Goal: Task Accomplishment & Management: Manage account settings

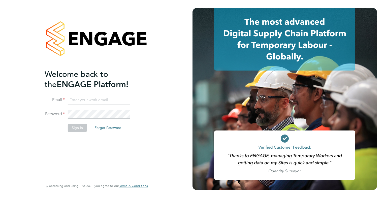
type input "[PERSON_NAME][EMAIL_ADDRESS][PERSON_NAME][DOMAIN_NAME]"
drag, startPoint x: 107, startPoint y: 163, endPoint x: 104, endPoint y: 160, distance: 4.7
click at [106, 163] on div "Welcome back to the ENGAGE Platform! Email danielle.carter@a2dominion.co.uk Pas…" at bounding box center [94, 124] width 98 height 110
click at [64, 144] on div "Welcome back to the ENGAGE Platform! Email danielle.carter@a2dominion.co.uk Pas…" at bounding box center [94, 124] width 98 height 110
click at [77, 129] on button "Sign In" at bounding box center [77, 128] width 19 height 8
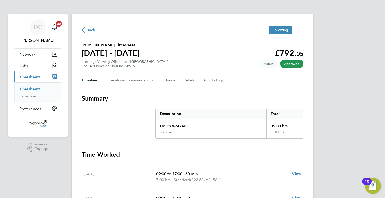
click at [290, 66] on span "Approved" at bounding box center [291, 64] width 23 height 8
drag, startPoint x: 287, startPoint y: 71, endPoint x: 291, endPoint y: 65, distance: 6.6
click at [287, 71] on div "Back Following Erica Raymond's Timesheet 15 - 21 Sept 2025 £792. 05 "Lettings V…" at bounding box center [193, 175] width 242 height 322
click at [292, 64] on span "Approved" at bounding box center [291, 64] width 23 height 8
click at [25, 96] on link "Expenses" at bounding box center [27, 96] width 17 height 5
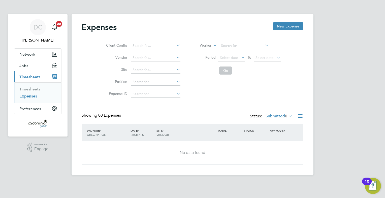
click at [31, 75] on span "Timesheets" at bounding box center [29, 77] width 21 height 5
click at [32, 97] on link "Expenses" at bounding box center [28, 96] width 18 height 5
click at [29, 78] on span "Timesheets" at bounding box center [29, 77] width 21 height 5
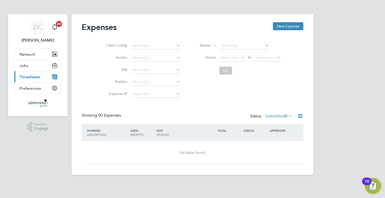
click at [32, 78] on span "Timesheets" at bounding box center [29, 77] width 21 height 5
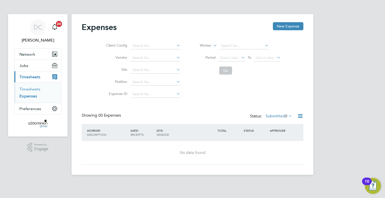
click at [28, 90] on link "Timesheets" at bounding box center [29, 89] width 21 height 5
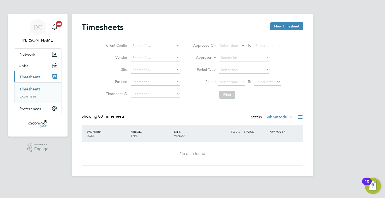
click at [39, 98] on li "Expenses" at bounding box center [38, 96] width 38 height 5
click at [28, 97] on link "Expenses" at bounding box center [27, 96] width 17 height 5
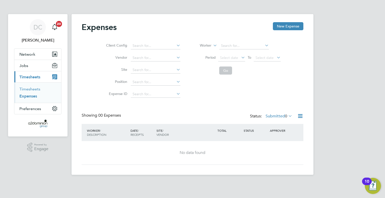
click at [29, 89] on link "Timesheets" at bounding box center [29, 89] width 21 height 5
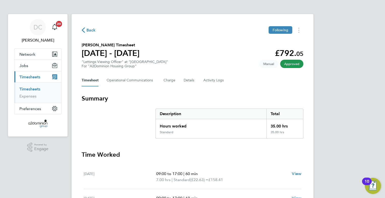
click at [286, 64] on span "Approved" at bounding box center [291, 64] width 23 height 8
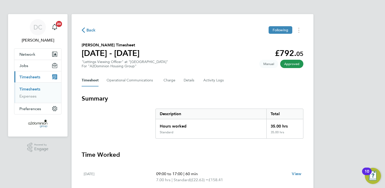
scroll to position [25, 0]
